Goal: Task Accomplishment & Management: Manage account settings

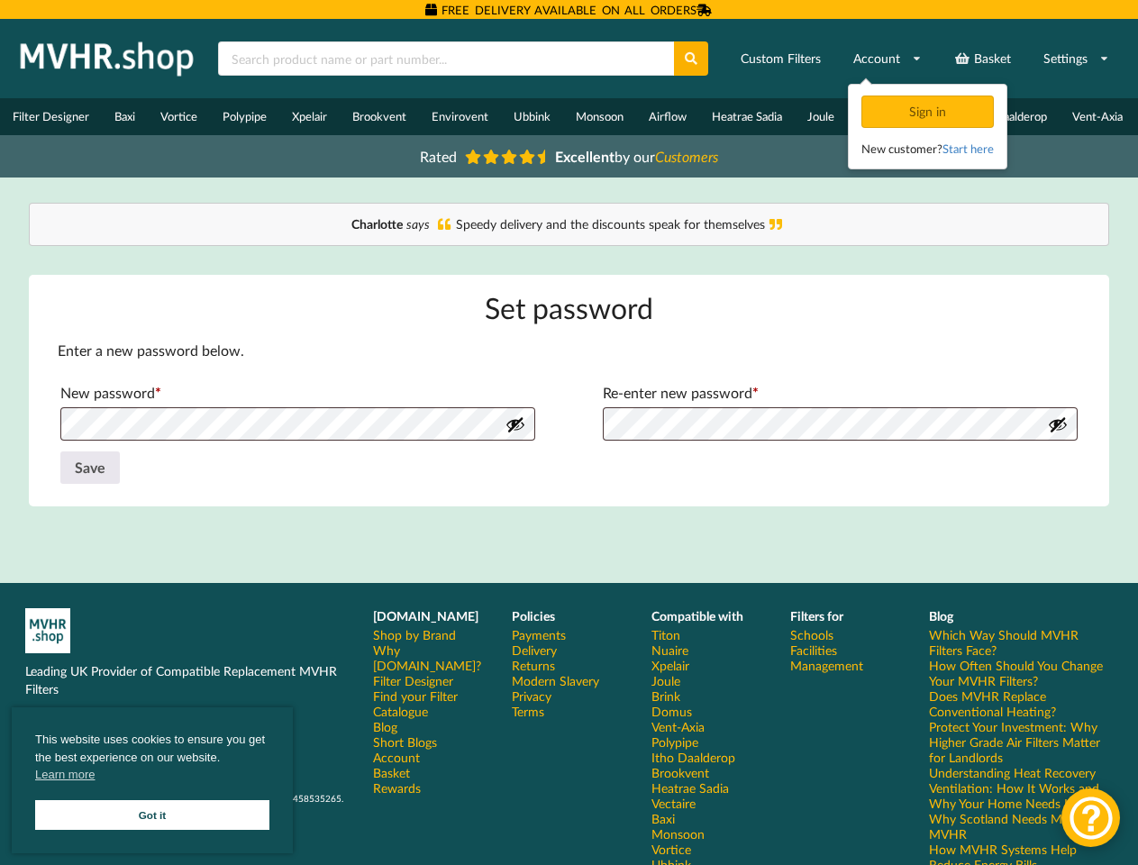
click at [569, 433] on form "Enter a new password below. New password * Required Re-enter new password * Req…" at bounding box center [570, 414] width 1024 height 146
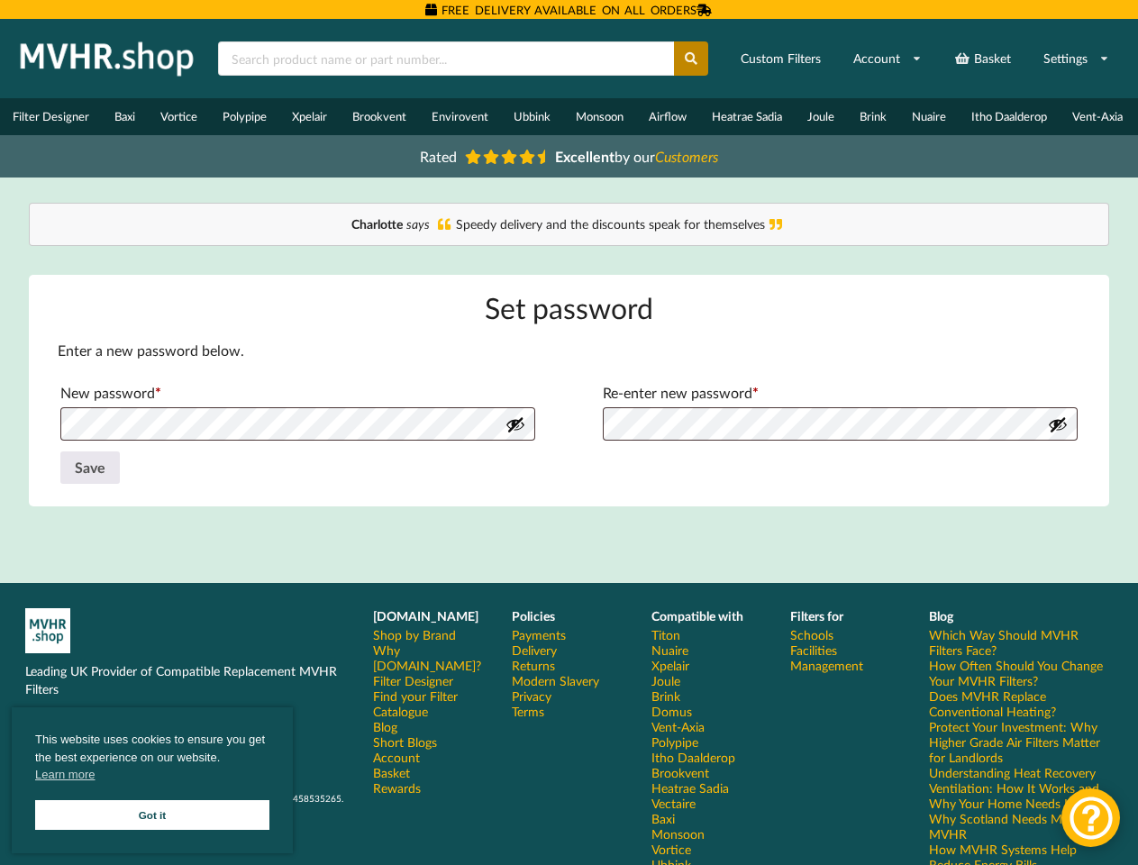
click at [692, 59] on icon at bounding box center [691, 58] width 15 height 13
click at [1076, 59] on link "Settings" at bounding box center [1076, 58] width 89 height 32
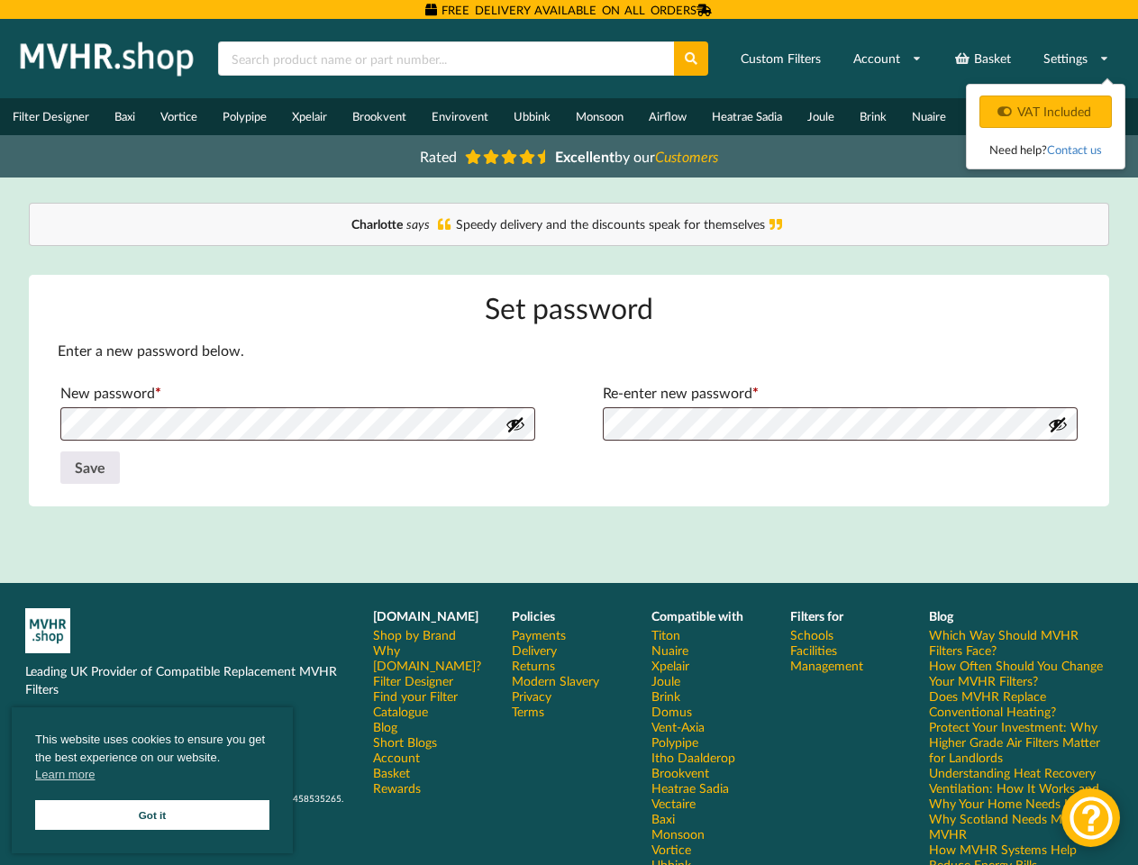
click at [516, 434] on button "Show password" at bounding box center [516, 425] width 20 height 20
click at [1058, 434] on button "Show password" at bounding box center [1058, 425] width 20 height 20
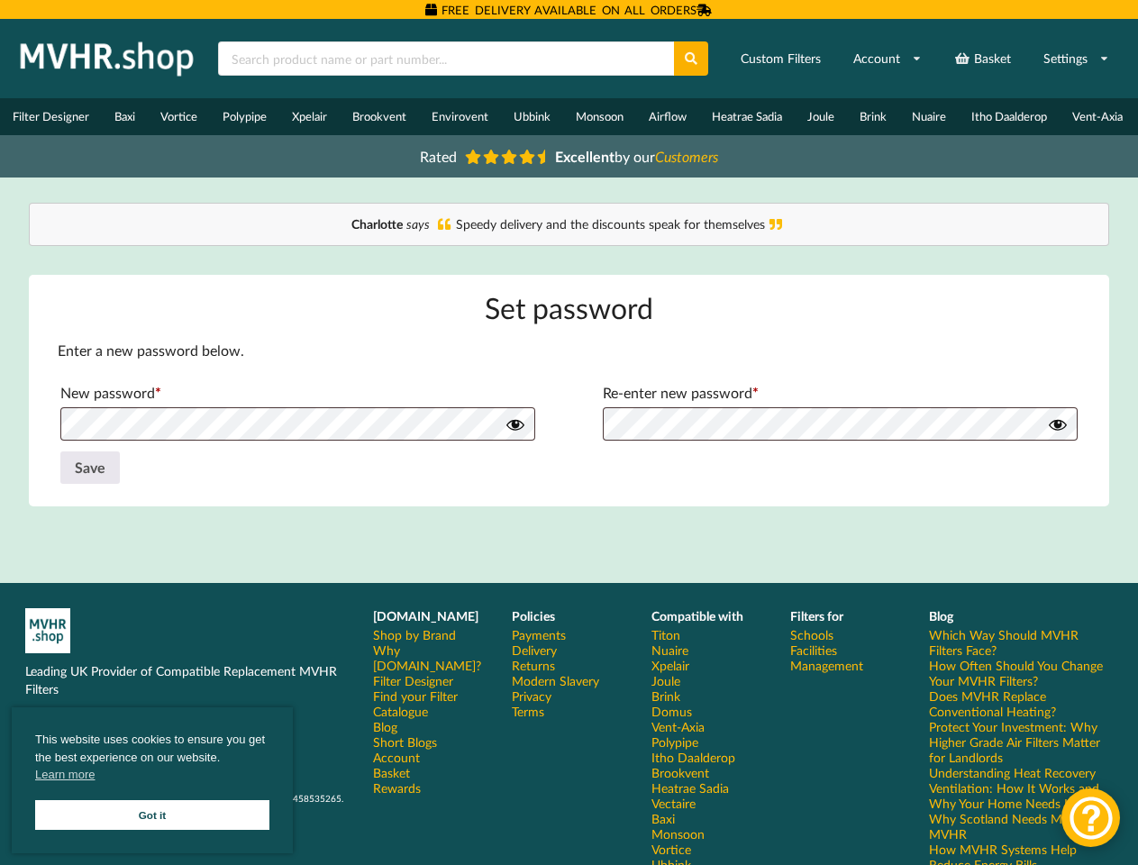
click at [90, 477] on button "Save" at bounding box center [89, 468] width 59 height 32
click at [152, 781] on span "This website uses cookies to ensure you get the best experience on our website.…" at bounding box center [152, 760] width 234 height 58
click at [1091, 817] on div at bounding box center [1091, 818] width 59 height 59
